Goal: Task Accomplishment & Management: Complete application form

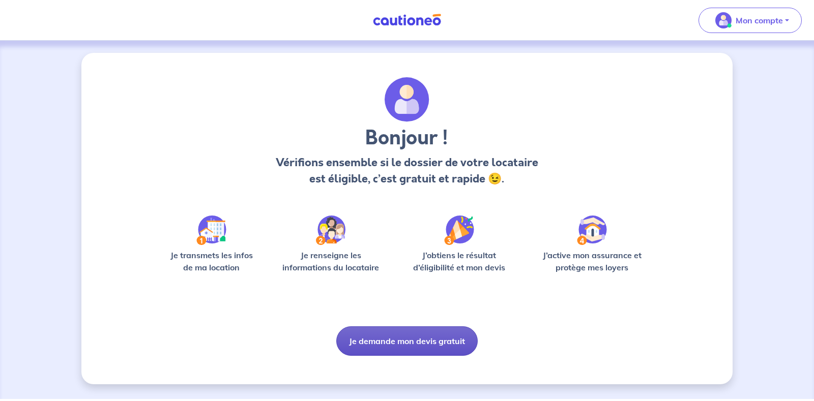
click at [412, 344] on button "Je demande mon devis gratuit" at bounding box center [406, 342] width 141 height 30
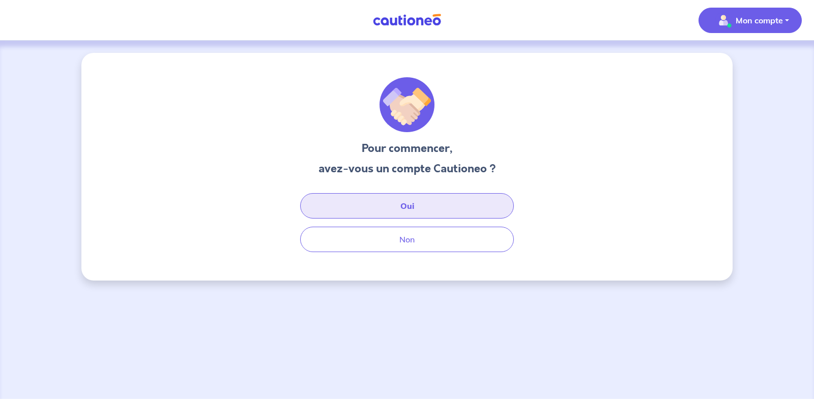
click at [410, 206] on button "Oui" at bounding box center [407, 205] width 214 height 25
